Goal: Find specific page/section: Find specific page/section

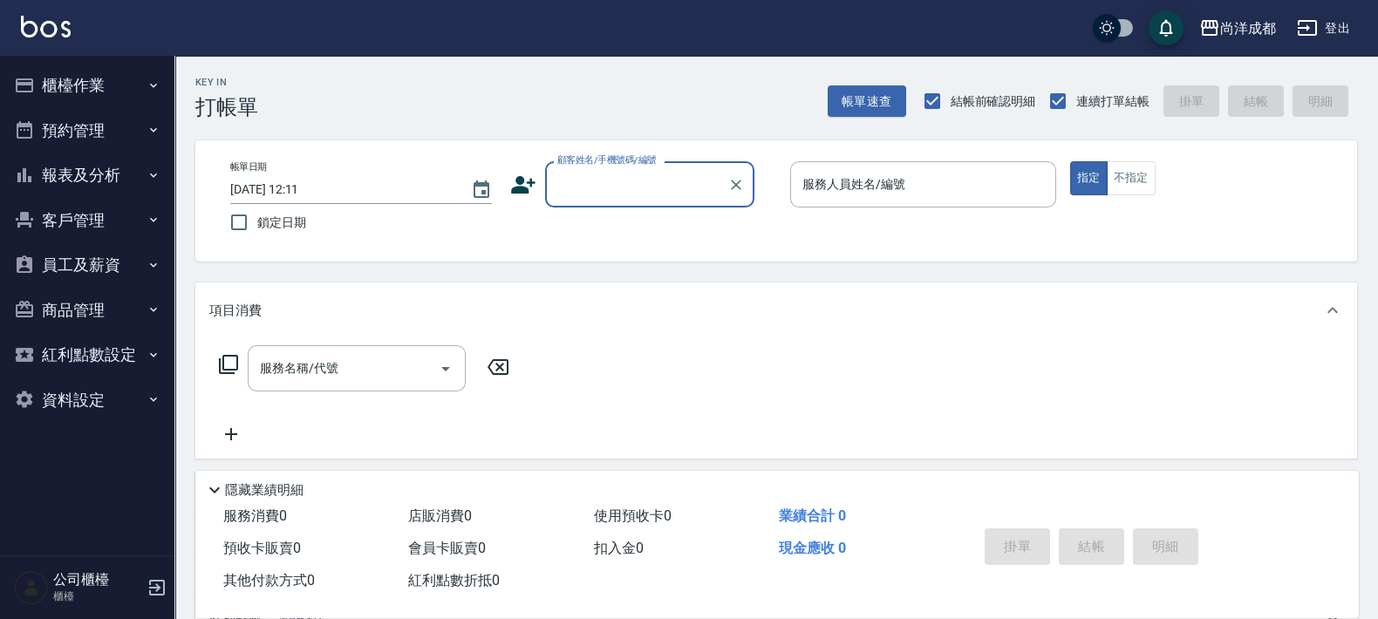
click at [90, 180] on button "報表及分析" at bounding box center [87, 175] width 160 height 45
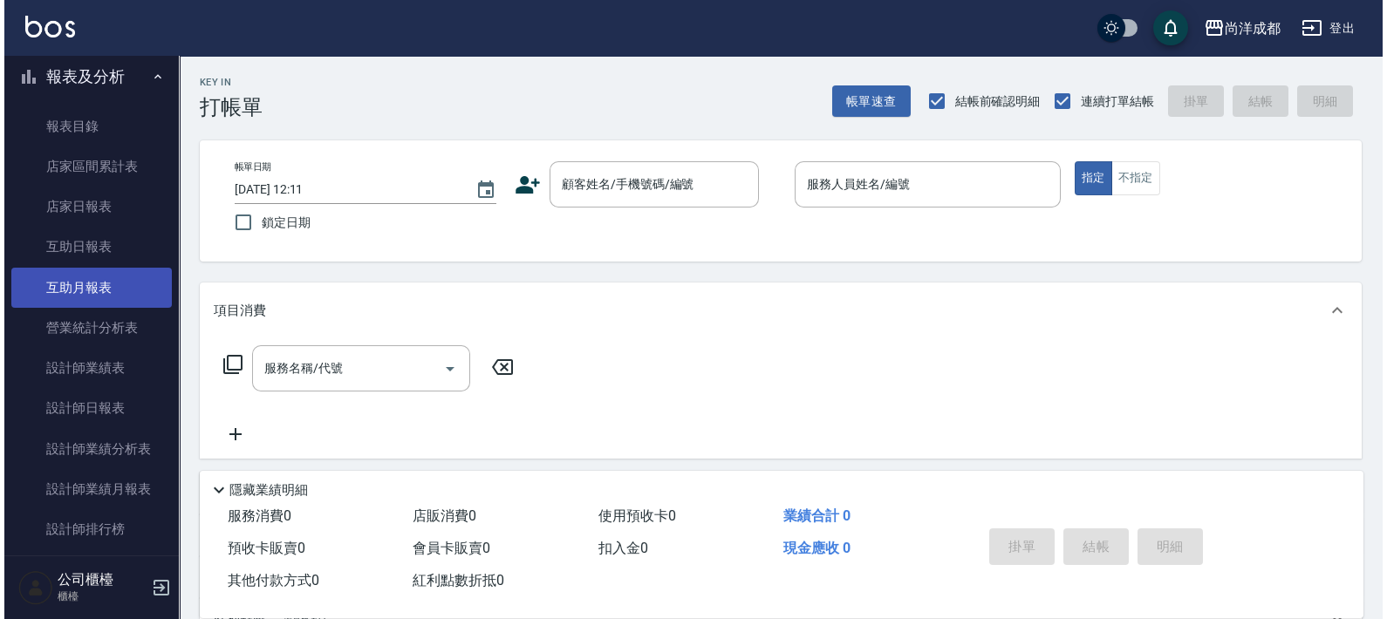
scroll to position [217, 0]
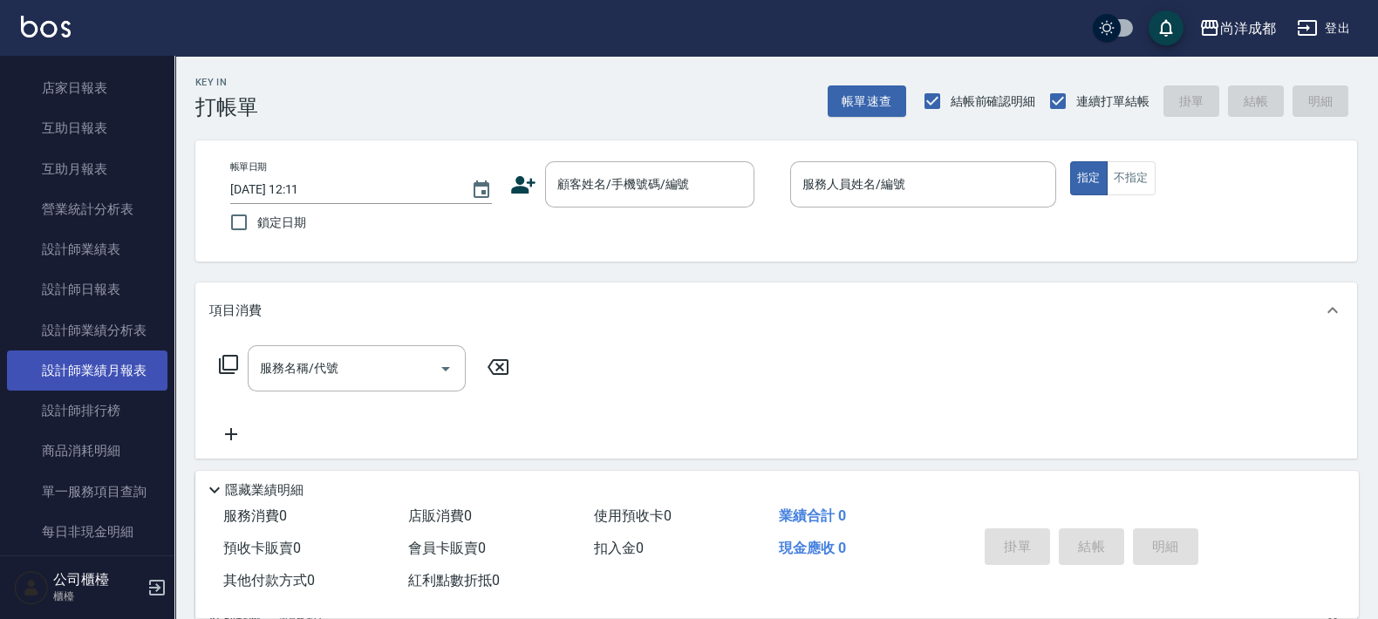
click at [75, 367] on link "設計師業績月報表" at bounding box center [87, 371] width 160 height 40
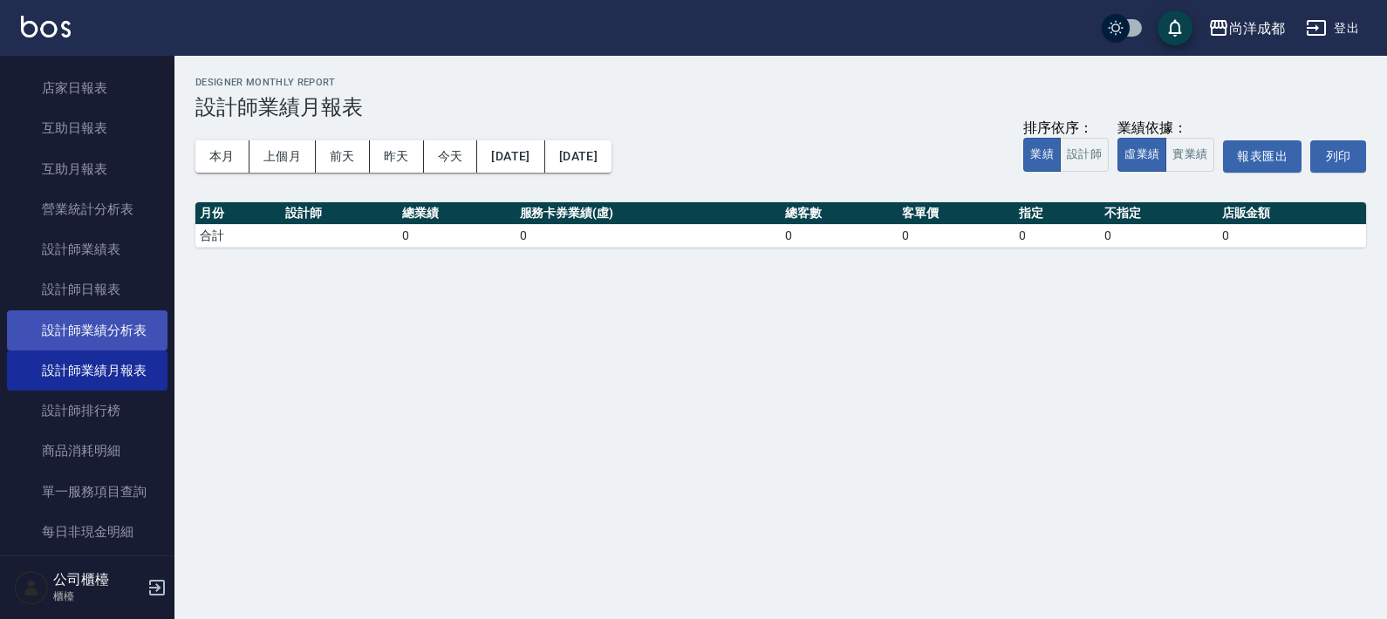
click at [79, 326] on link "設計師業績分析表" at bounding box center [87, 330] width 160 height 40
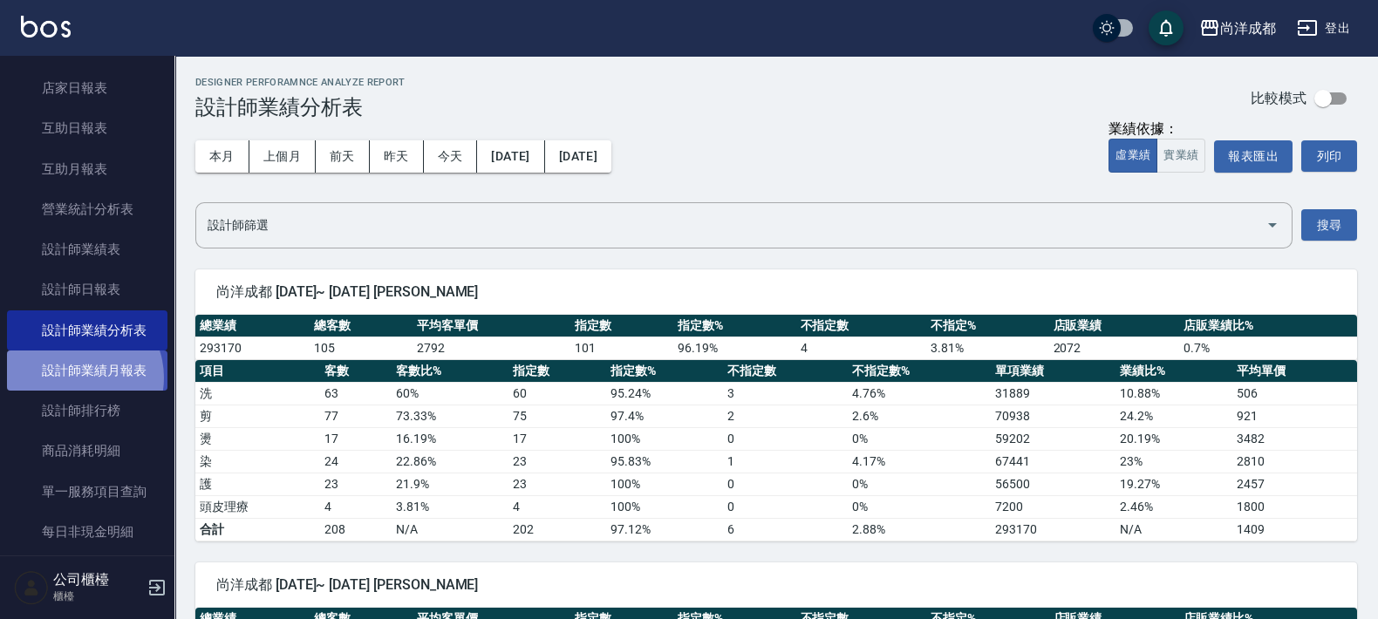
click at [76, 377] on link "設計師業績月報表" at bounding box center [87, 371] width 160 height 40
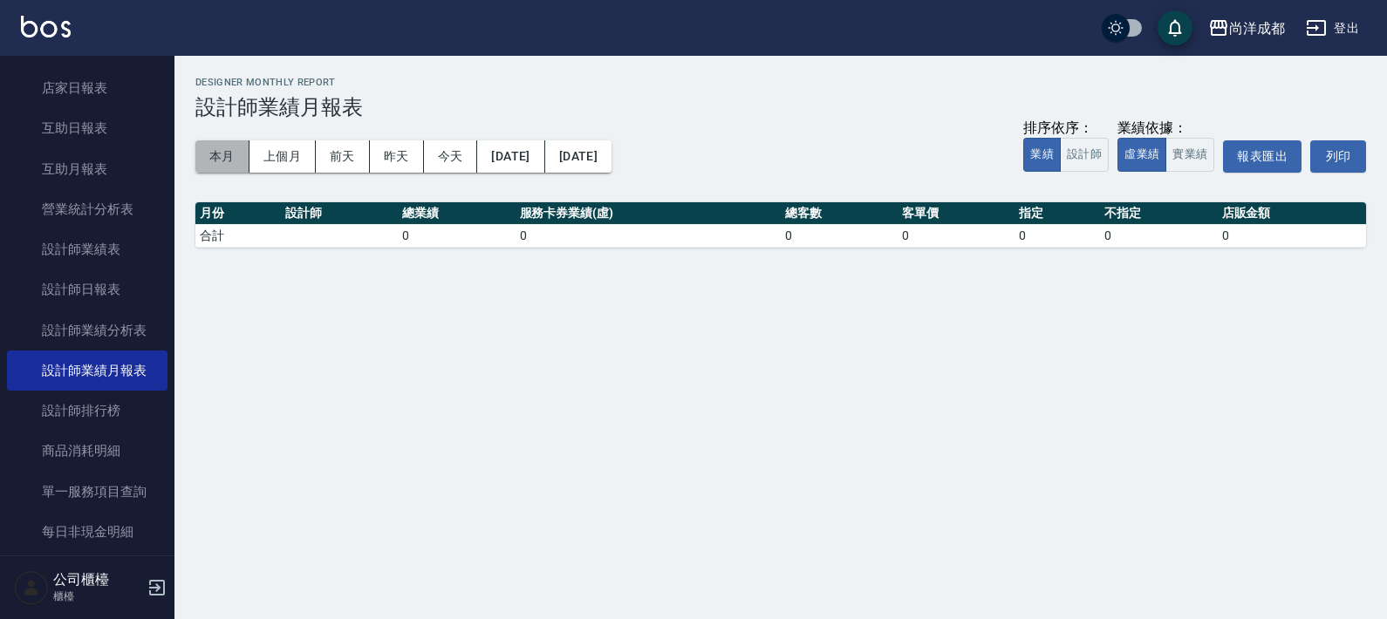
click at [218, 164] on button "本月" at bounding box center [222, 156] width 54 height 32
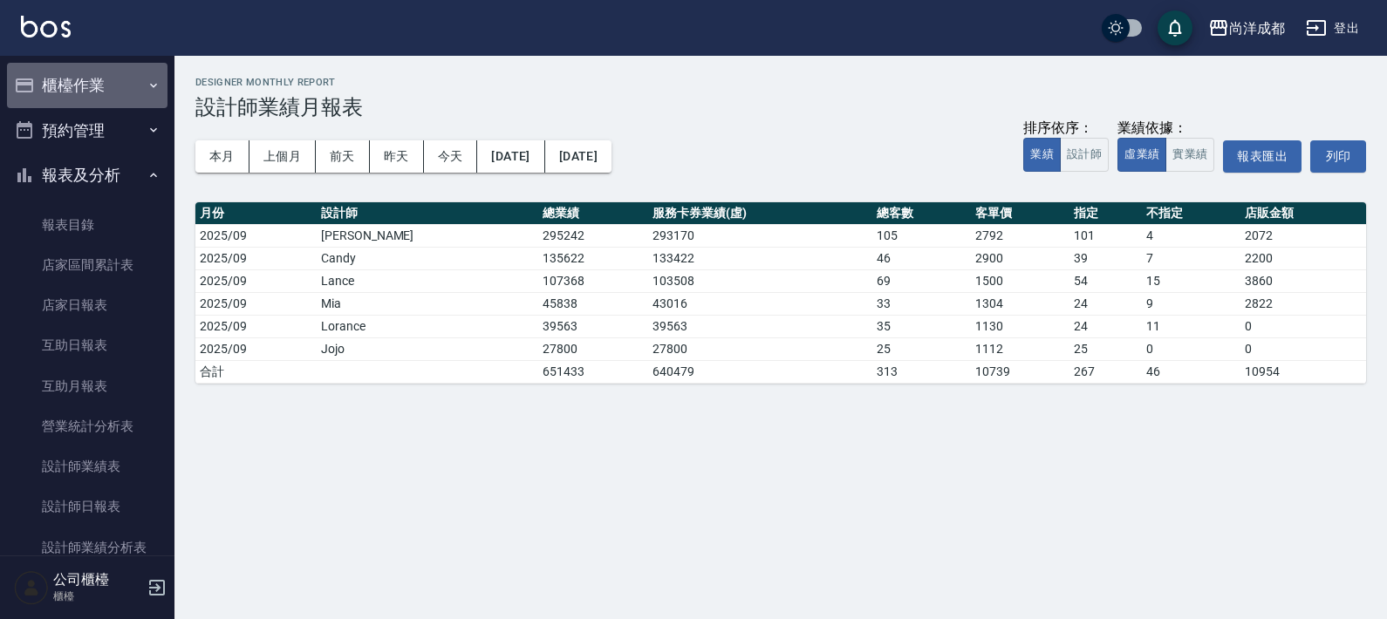
click at [100, 83] on button "櫃檯作業" at bounding box center [87, 85] width 160 height 45
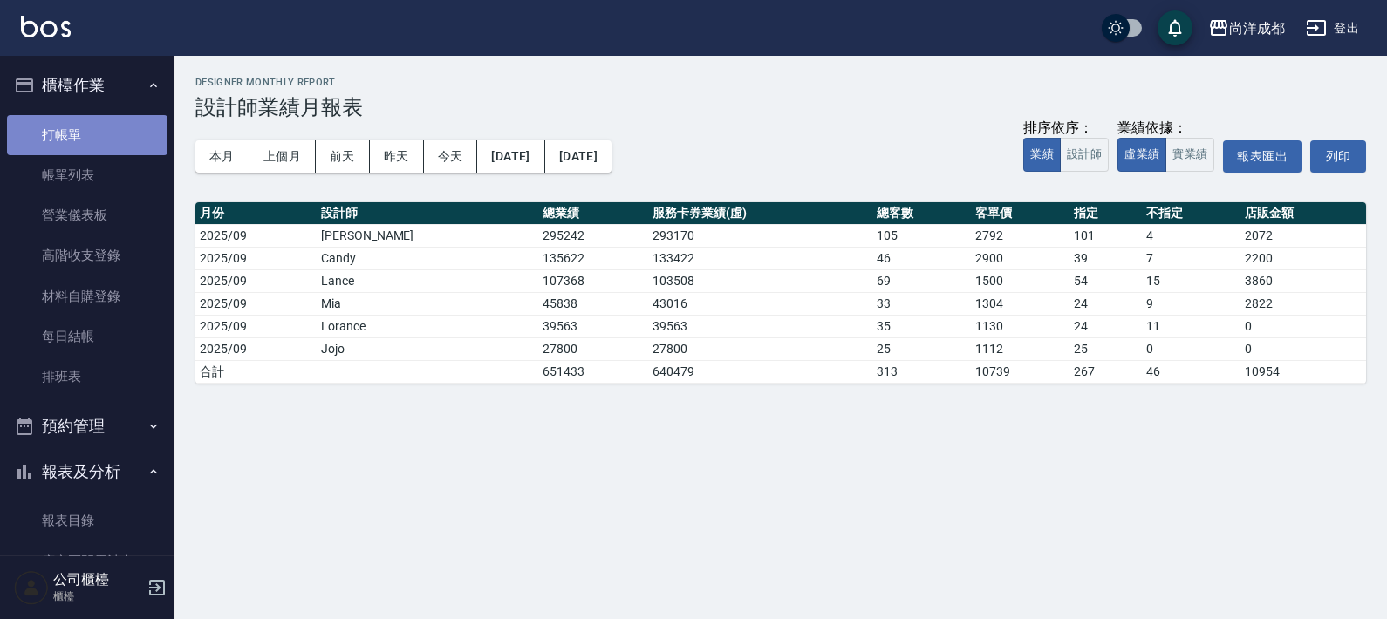
click at [86, 126] on link "打帳單" at bounding box center [87, 135] width 160 height 40
